Goal: Task Accomplishment & Management: Use online tool/utility

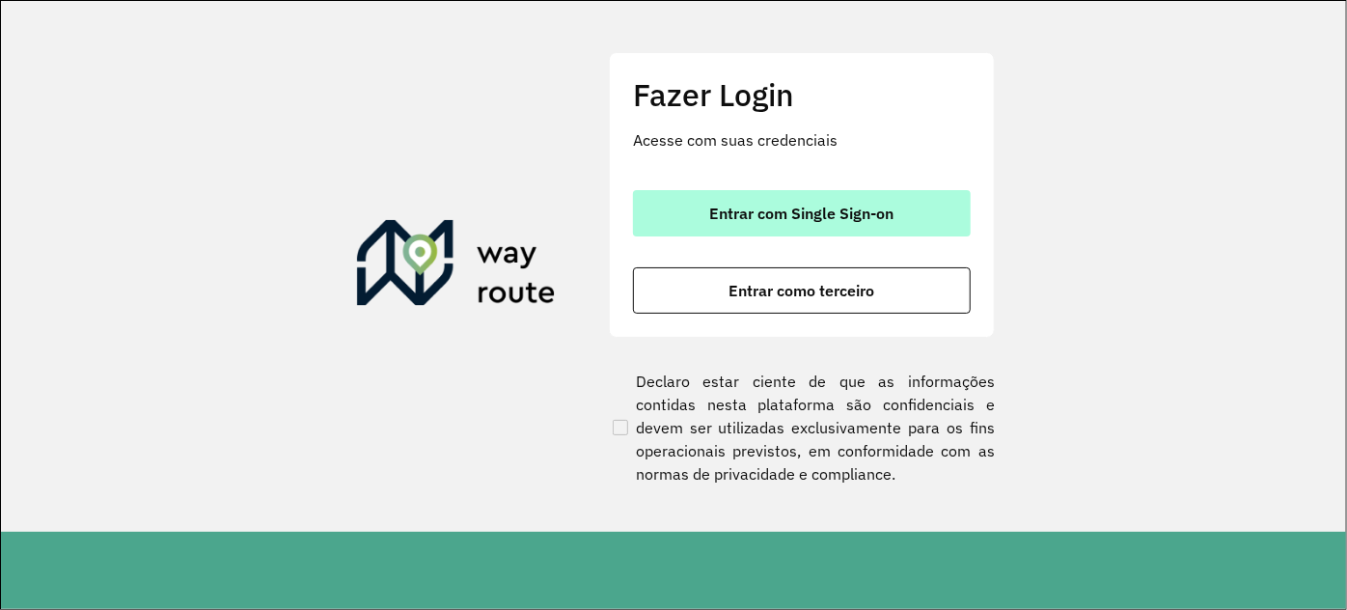
click at [735, 209] on span "Entrar com Single Sign-on" at bounding box center [802, 213] width 184 height 15
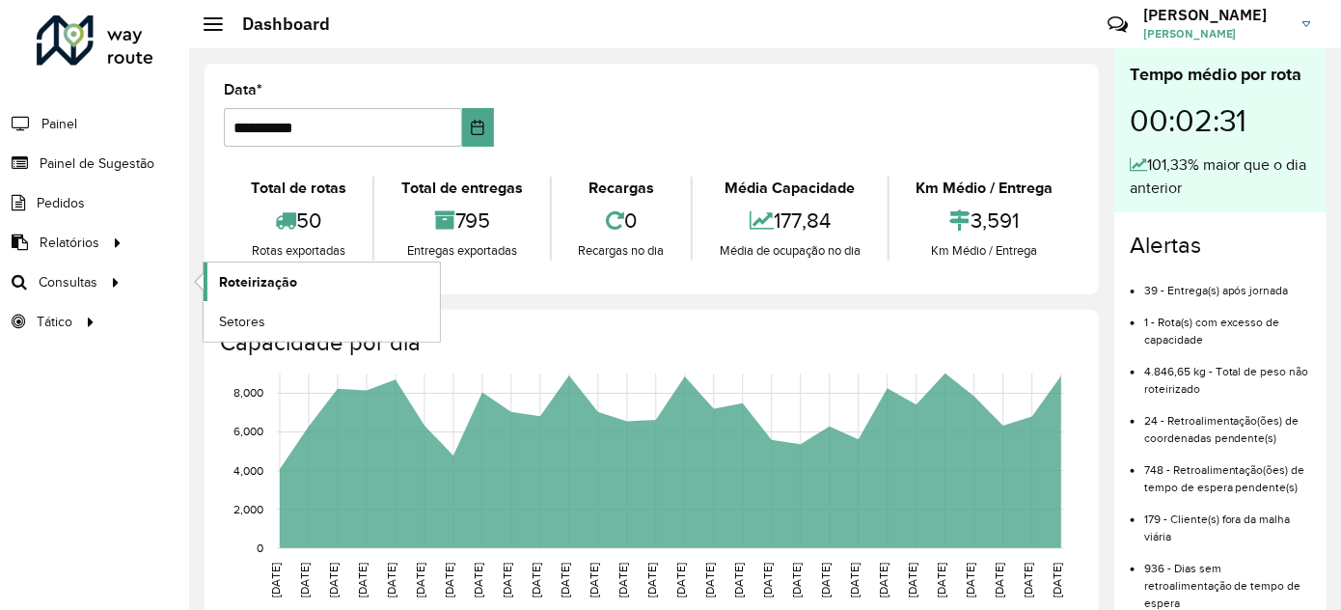
click at [230, 276] on span "Roteirização" at bounding box center [258, 282] width 78 height 20
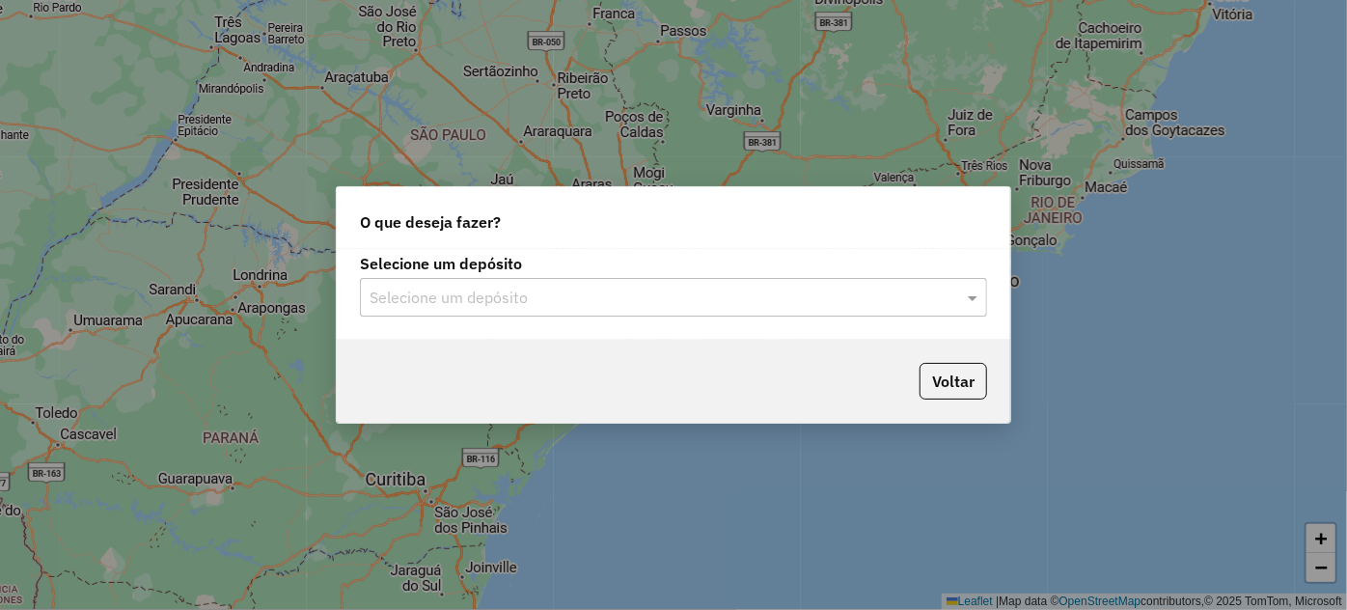
click at [854, 300] on input "text" at bounding box center [654, 298] width 569 height 23
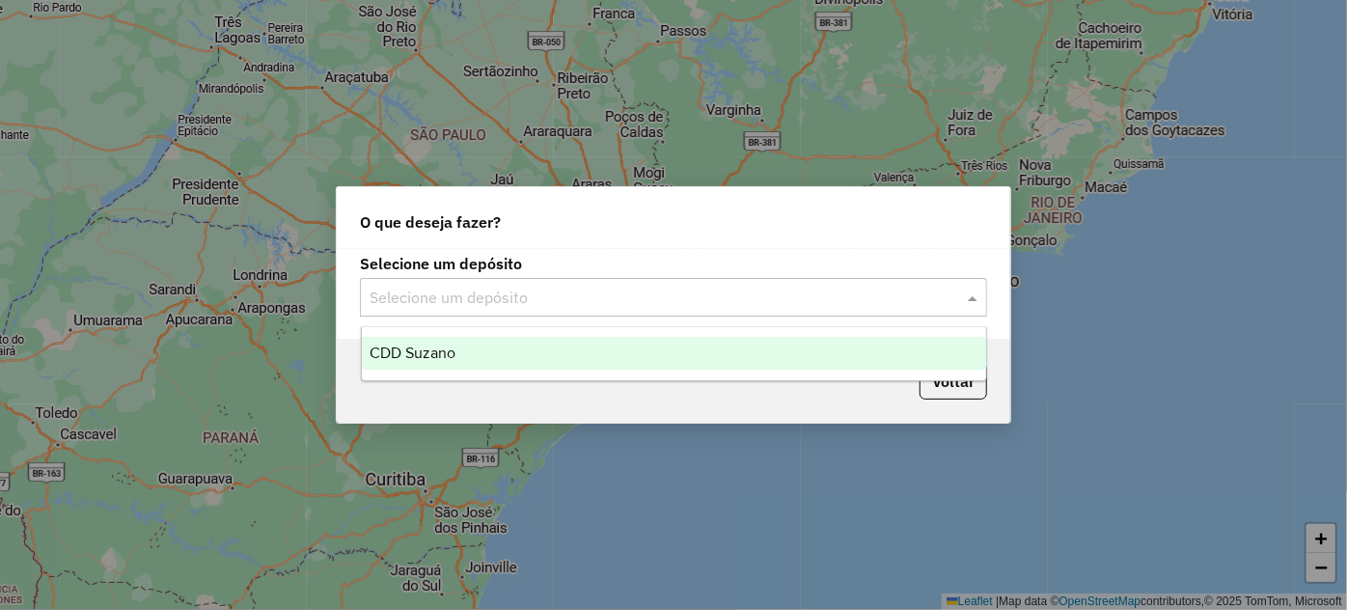
click at [540, 351] on div "CDD Suzano" at bounding box center [674, 353] width 624 height 33
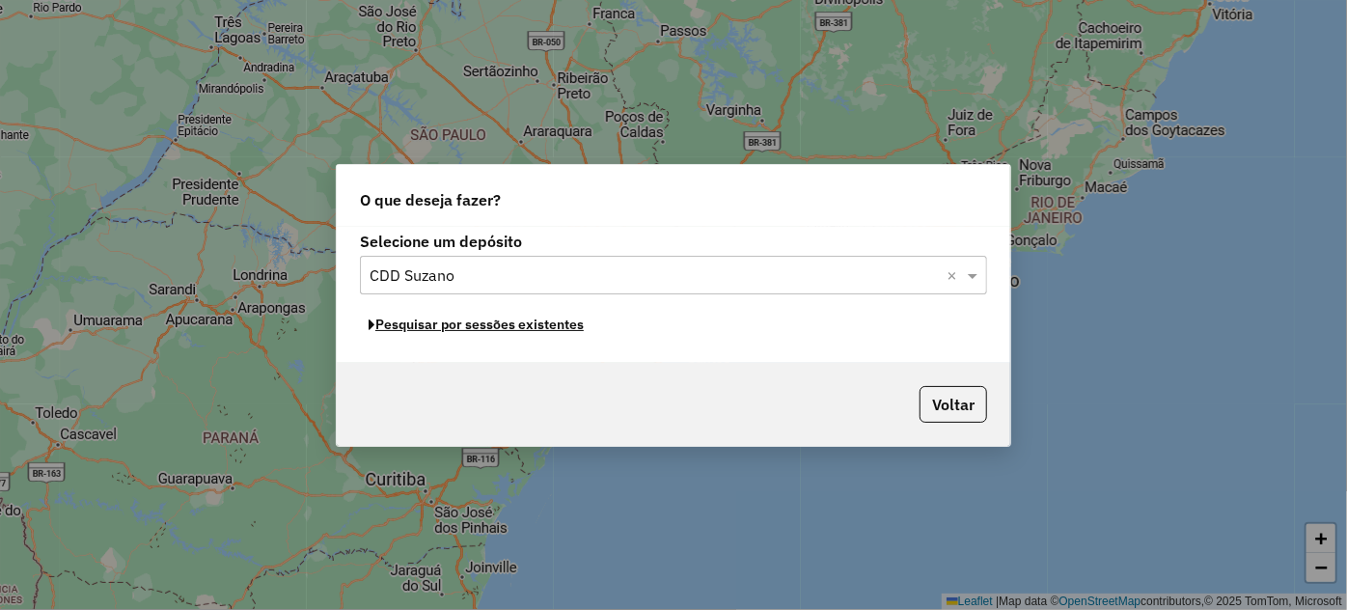
click at [481, 322] on button "Pesquisar por sessões existentes" at bounding box center [476, 325] width 233 height 30
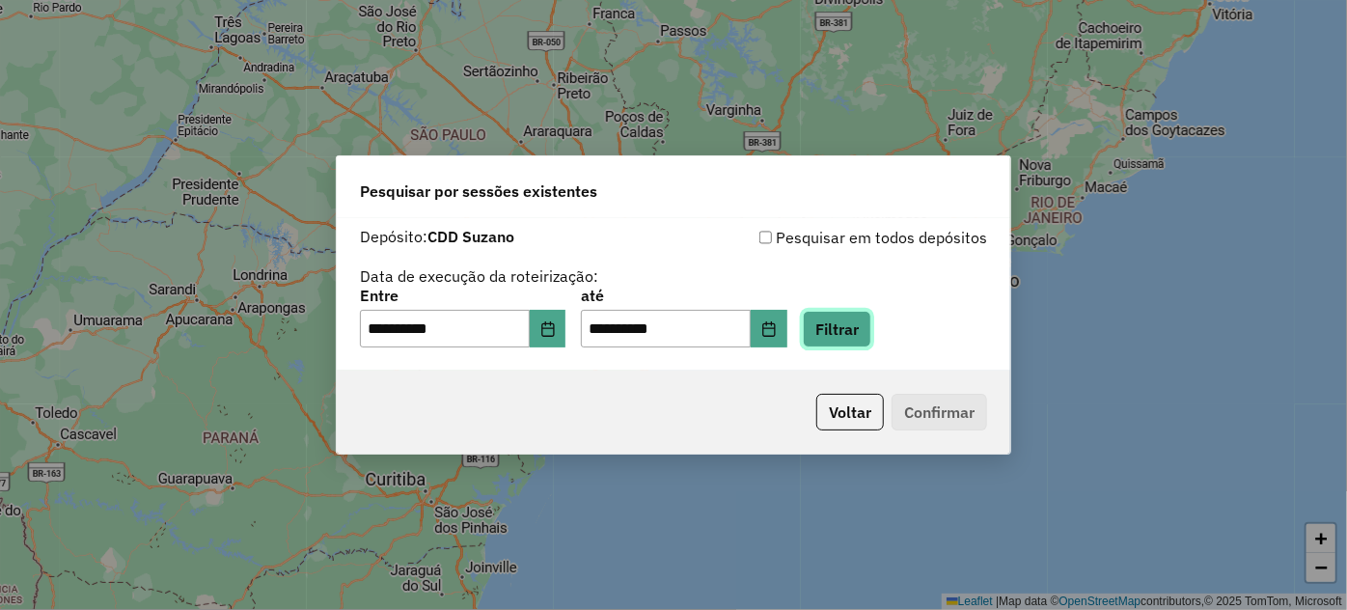
click at [849, 326] on button "Filtrar" at bounding box center [837, 329] width 69 height 37
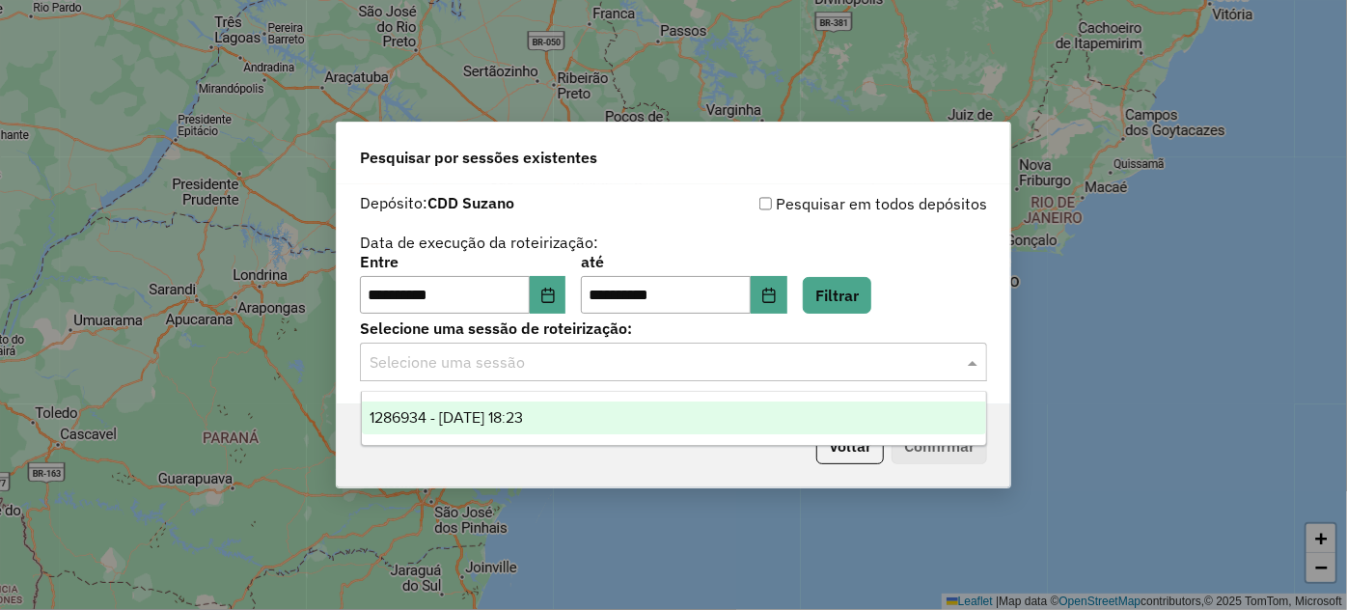
click at [620, 361] on input "text" at bounding box center [654, 362] width 569 height 23
click at [524, 420] on span "1286934 - [DATE] 18:23" at bounding box center [447, 417] width 154 height 16
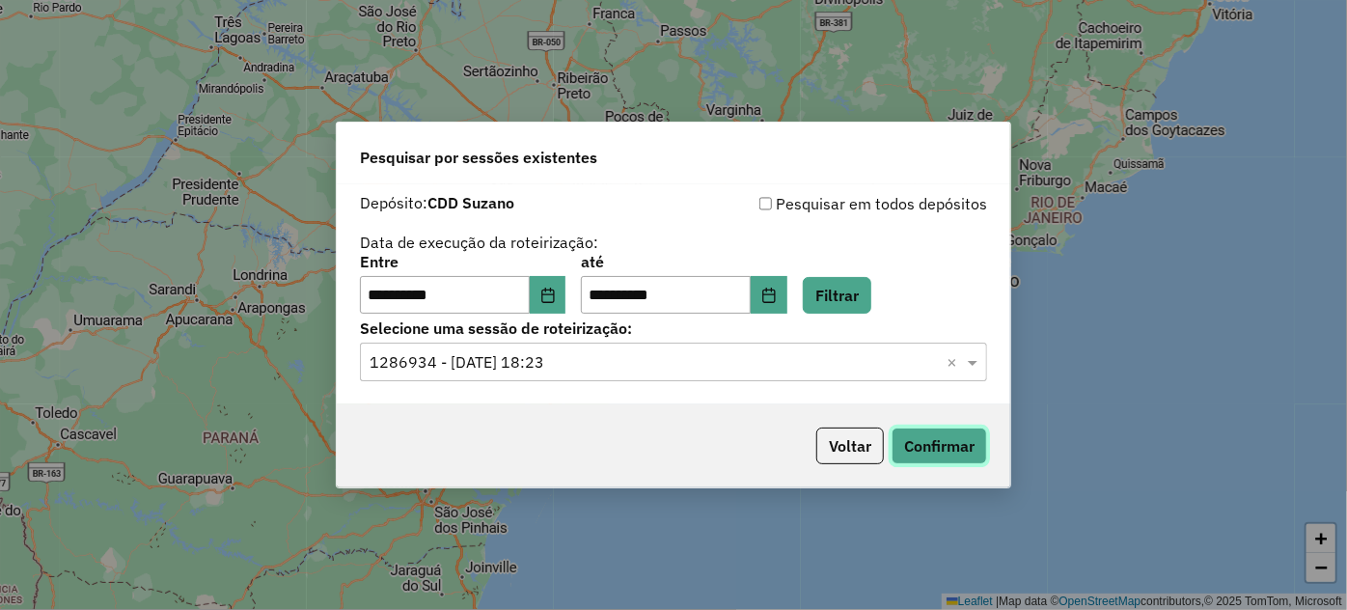
click at [961, 455] on button "Confirmar" at bounding box center [940, 445] width 96 height 37
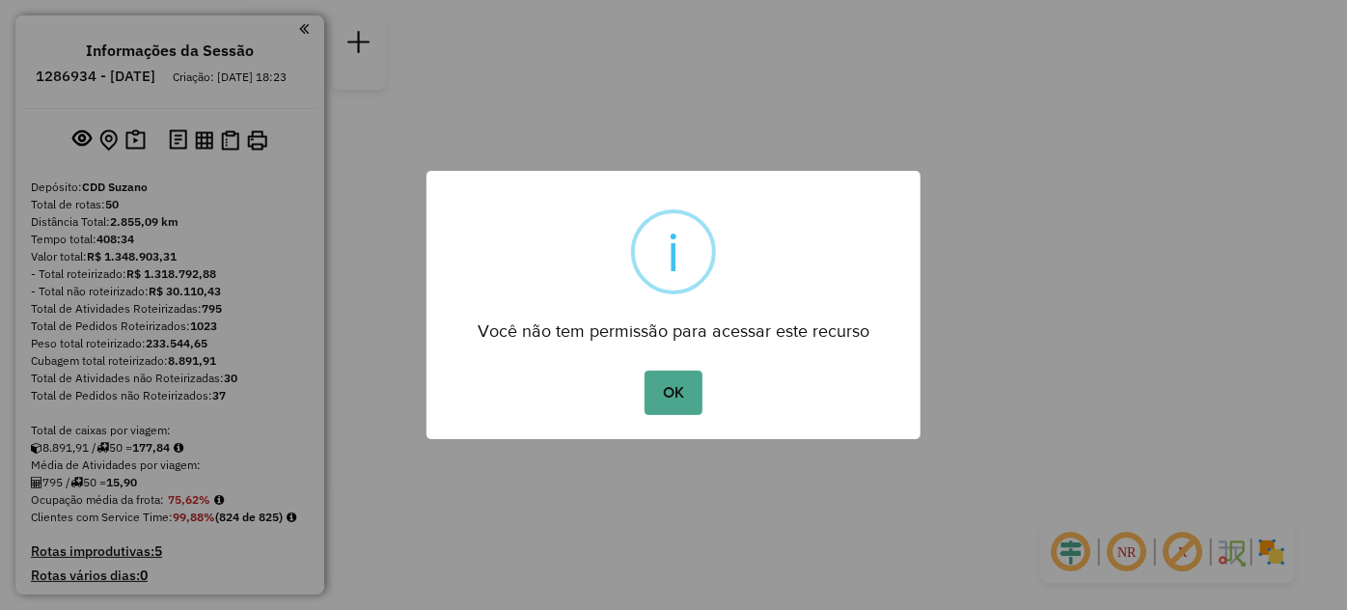
click at [670, 378] on button "OK" at bounding box center [673, 393] width 57 height 44
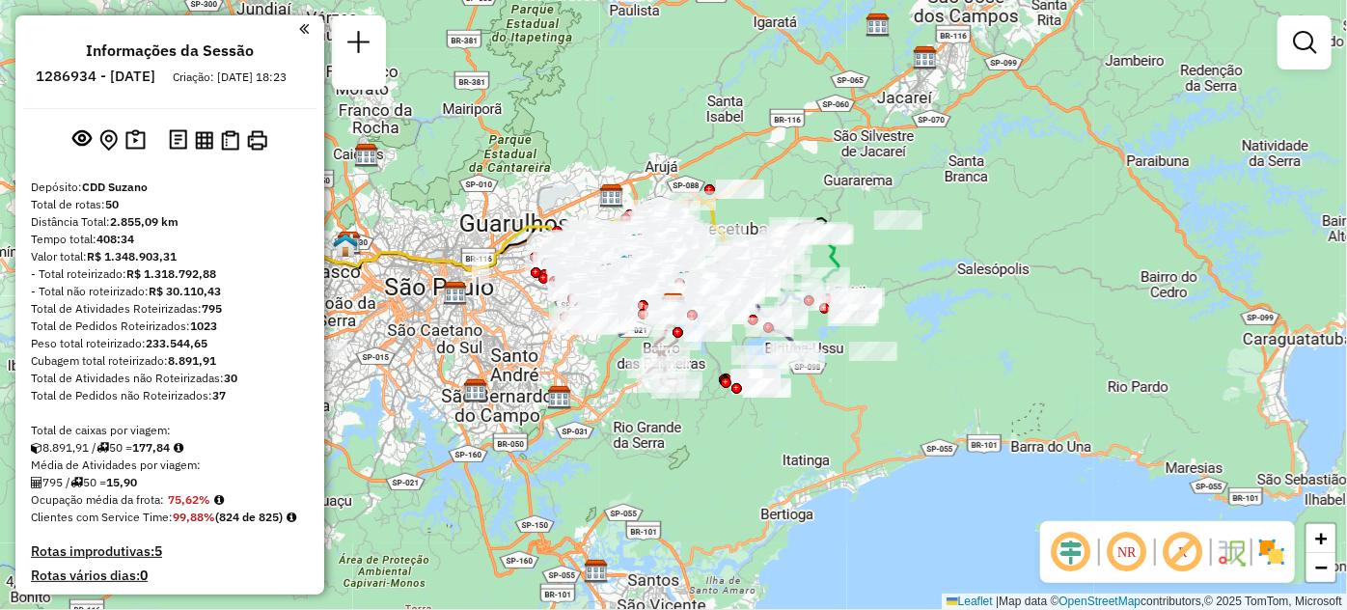
scroll to position [4897, 0]
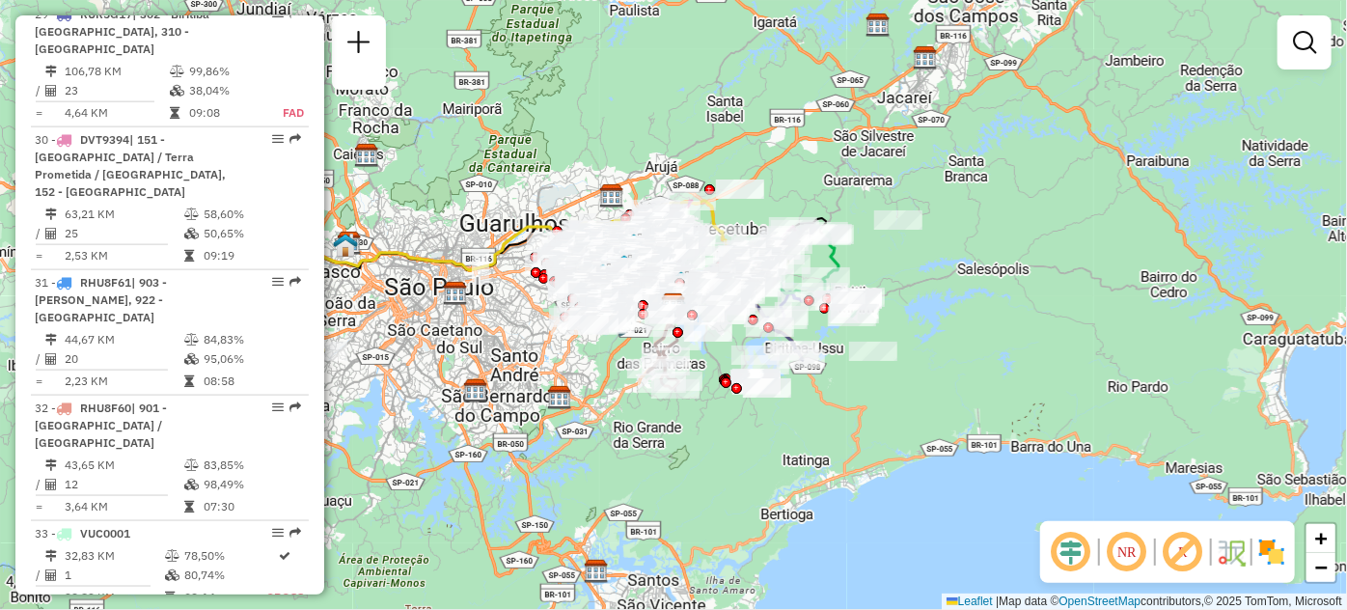
select select "**********"
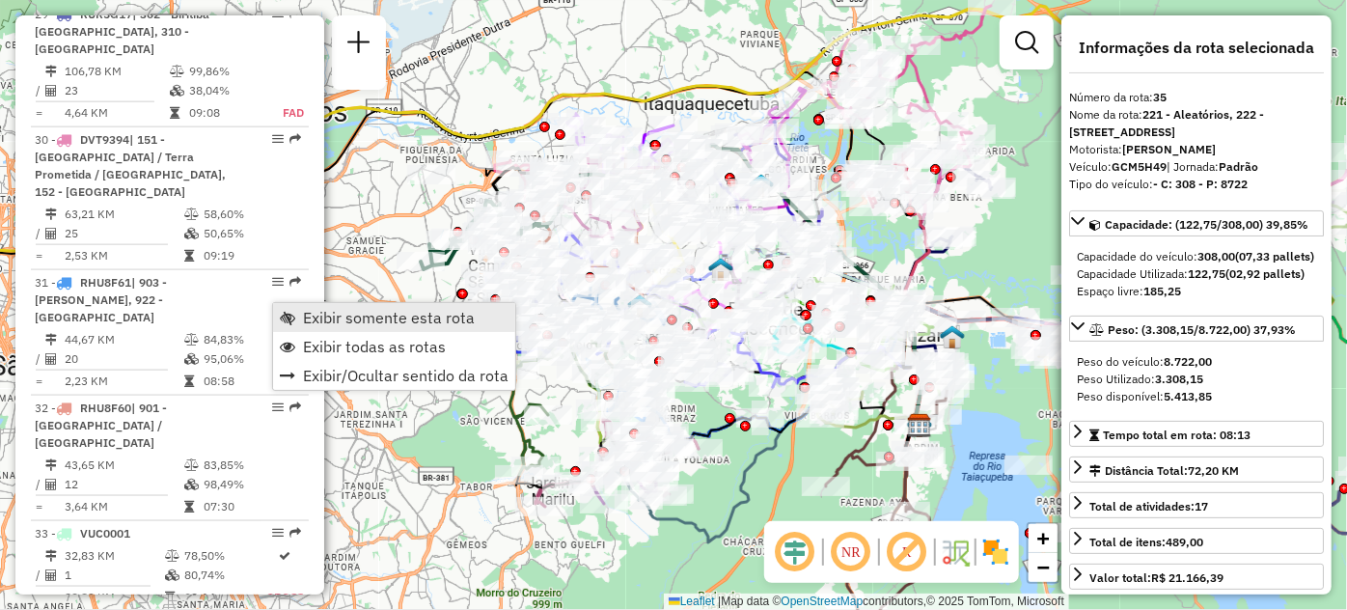
click at [309, 310] on span "Exibir somente esta rota" at bounding box center [389, 317] width 172 height 15
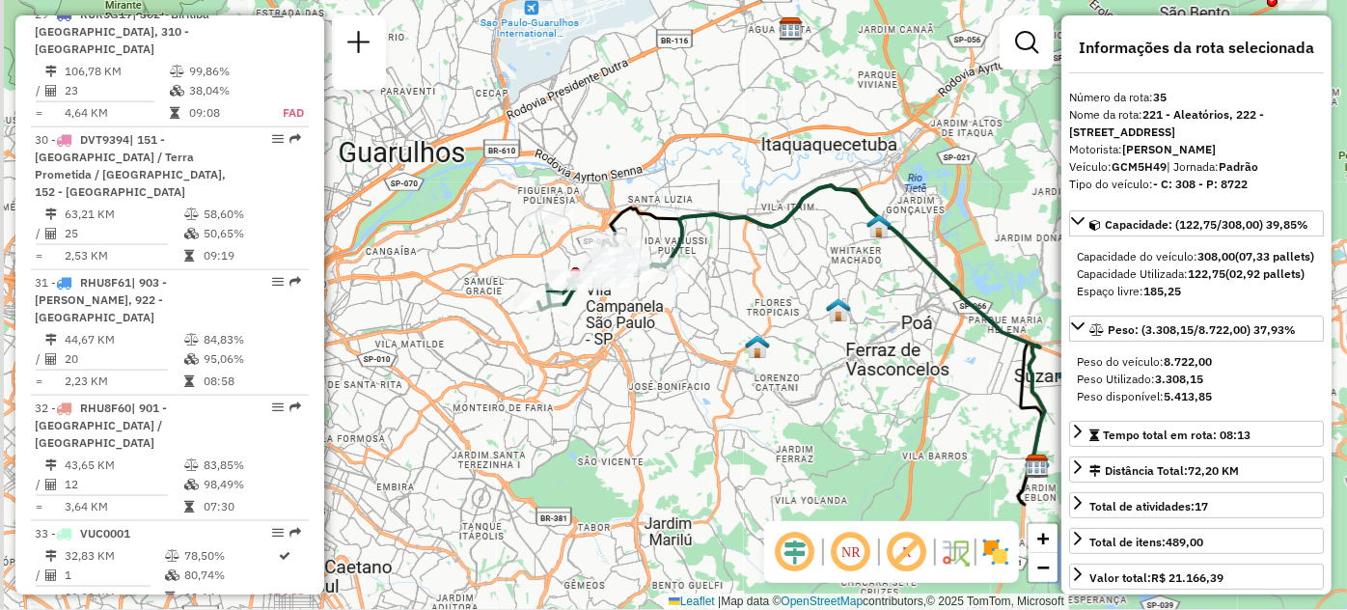
drag, startPoint x: 538, startPoint y: 342, endPoint x: 610, endPoint y: 359, distance: 74.4
click at [601, 357] on div "Janela de atendimento Grade de atendimento Capacidade Transportadoras Veículos …" at bounding box center [673, 305] width 1347 height 610
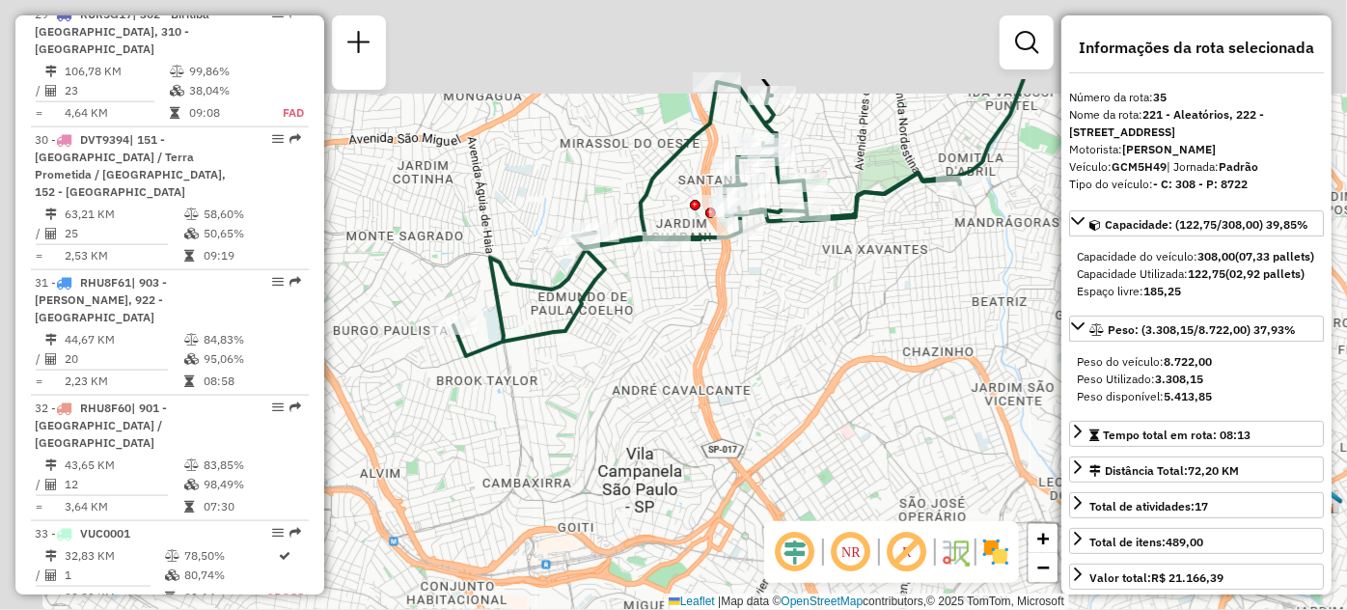
drag, startPoint x: 644, startPoint y: 390, endPoint x: 664, endPoint y: 423, distance: 38.6
click at [664, 423] on div "Janela de atendimento Grade de atendimento Capacidade Transportadoras Veículos …" at bounding box center [673, 305] width 1347 height 610
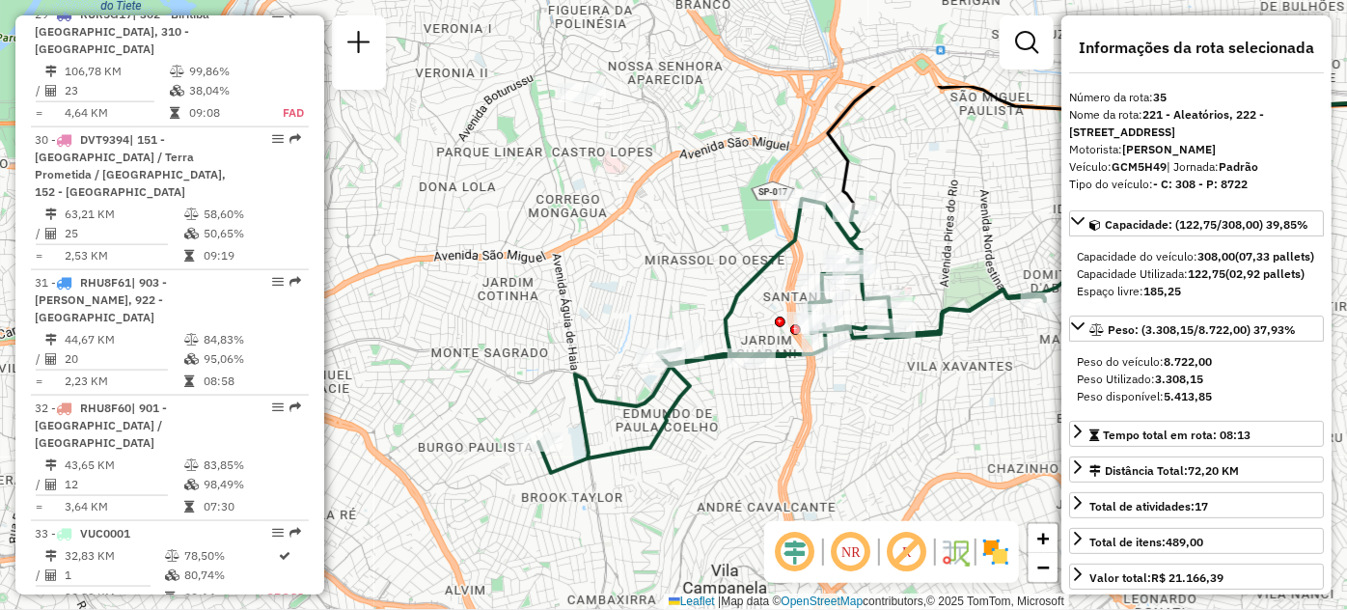
drag, startPoint x: 848, startPoint y: 264, endPoint x: 843, endPoint y: 426, distance: 161.2
click at [843, 426] on div "Janela de atendimento Grade de atendimento Capacidade Transportadoras Veículos …" at bounding box center [673, 305] width 1347 height 610
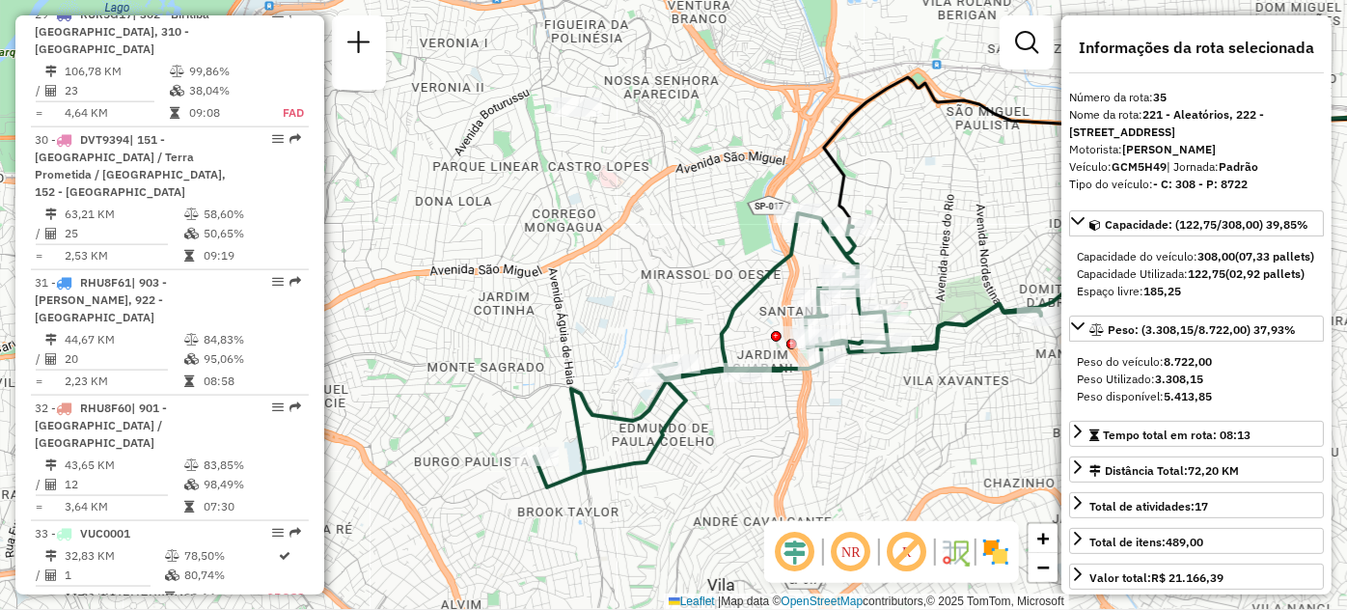
click at [718, 455] on div "Rota 35 - Placa GCM5H49 29735281 - PADARIA JELLMAJER LT Janela de atendimento G…" at bounding box center [673, 305] width 1347 height 610
drag, startPoint x: 718, startPoint y: 455, endPoint x: 613, endPoint y: 414, distance: 112.7
click at [718, 455] on div "Rota 35 - Placa GCM5H49 29735281 - PADARIA JELLMAJER LT Janela de atendimento G…" at bounding box center [673, 305] width 1347 height 610
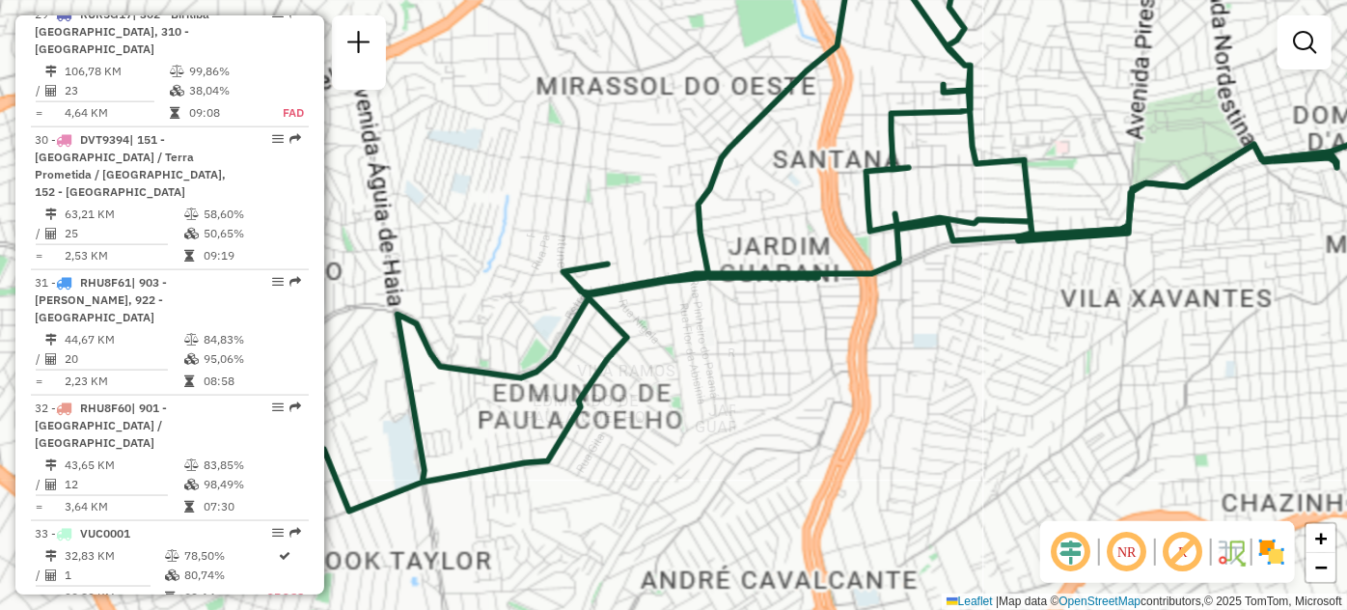
click at [610, 413] on div "Janela de atendimento Grade de atendimento Capacidade Transportadoras Veículos …" at bounding box center [673, 305] width 1347 height 610
click at [610, 413] on icon at bounding box center [830, 237] width 1013 height 548
select select "**********"
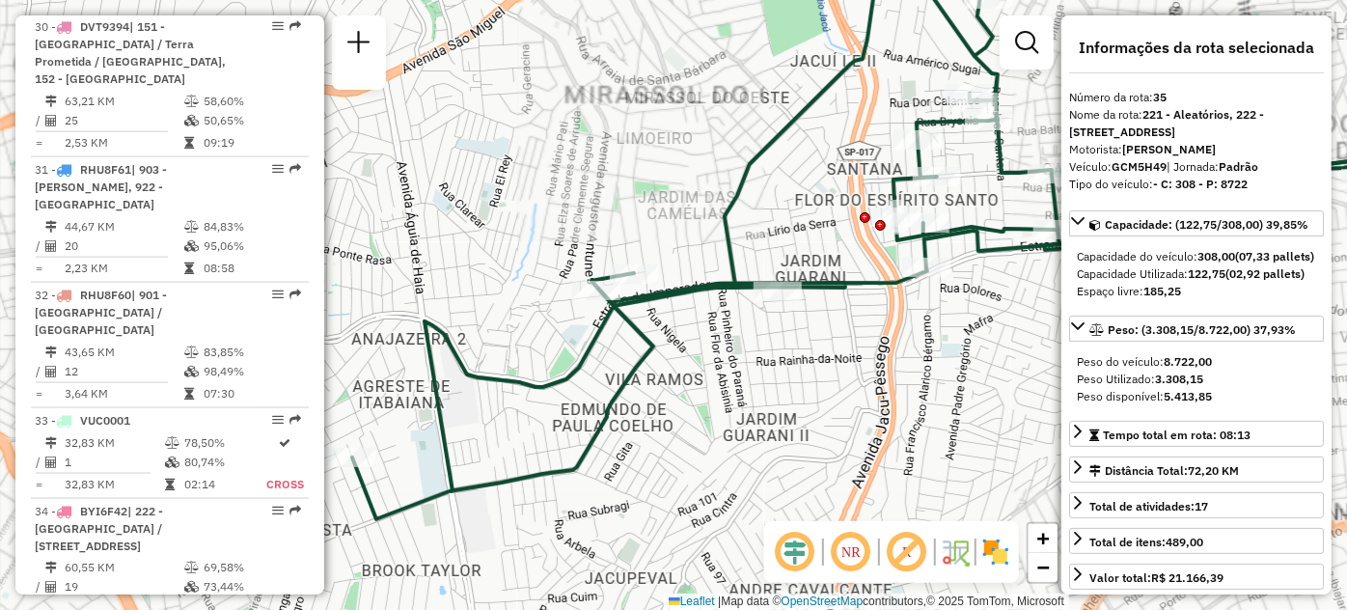
scroll to position [5174, 0]
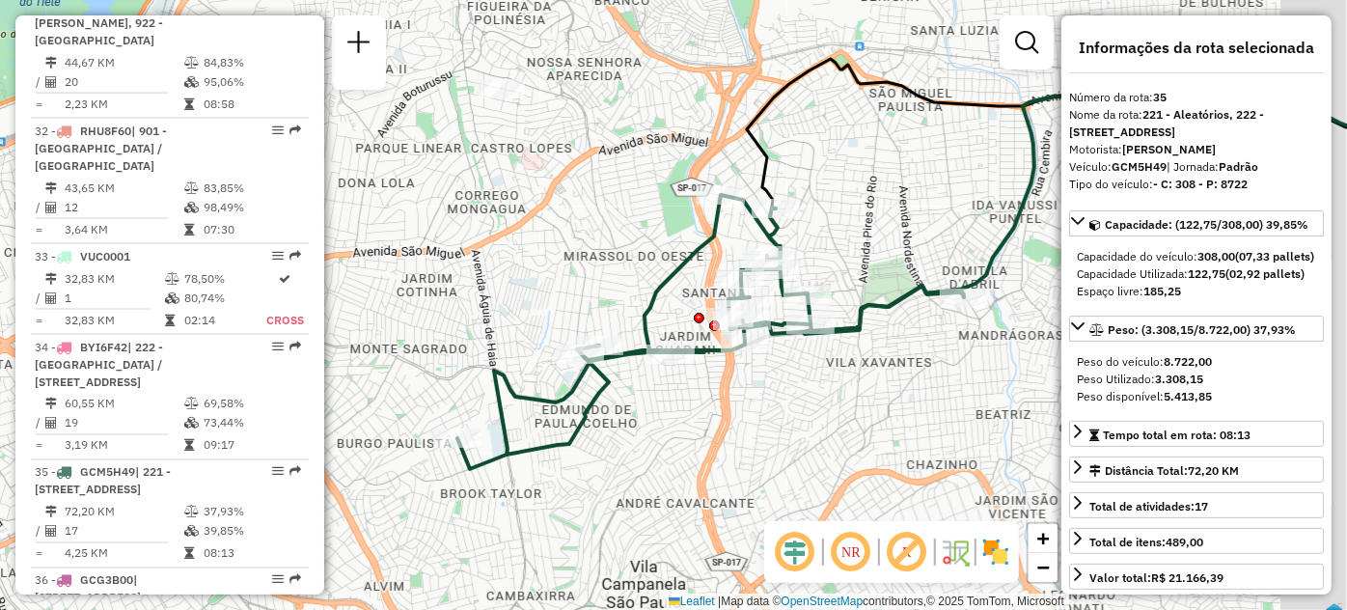
drag, startPoint x: 834, startPoint y: 396, endPoint x: 751, endPoint y: 408, distance: 83.9
click at [751, 408] on div "Janela de atendimento Grade de atendimento Capacidade Transportadoras Veículos …" at bounding box center [673, 305] width 1347 height 610
